Goal: Find specific page/section: Find specific page/section

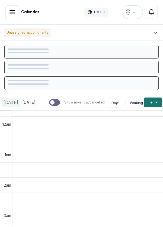
scroll to position [183, 0]
click at [12, 17] on button "Show no-show/cancelled" at bounding box center [12, 12] width 14 height 14
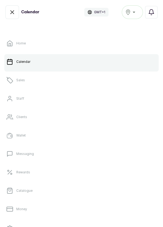
click at [30, 81] on link "Sales" at bounding box center [81, 80] width 154 height 15
